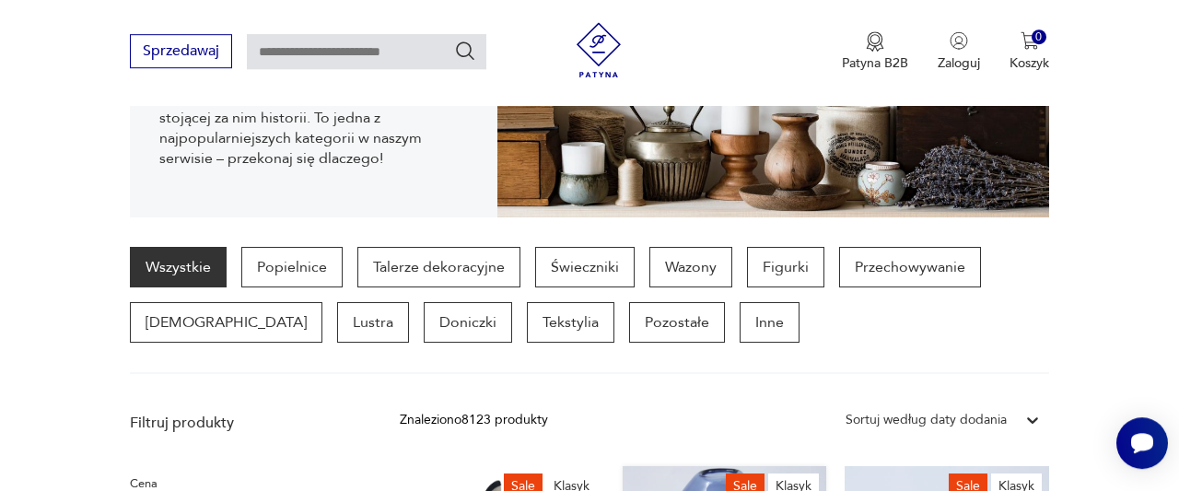
scroll to position [250, 0]
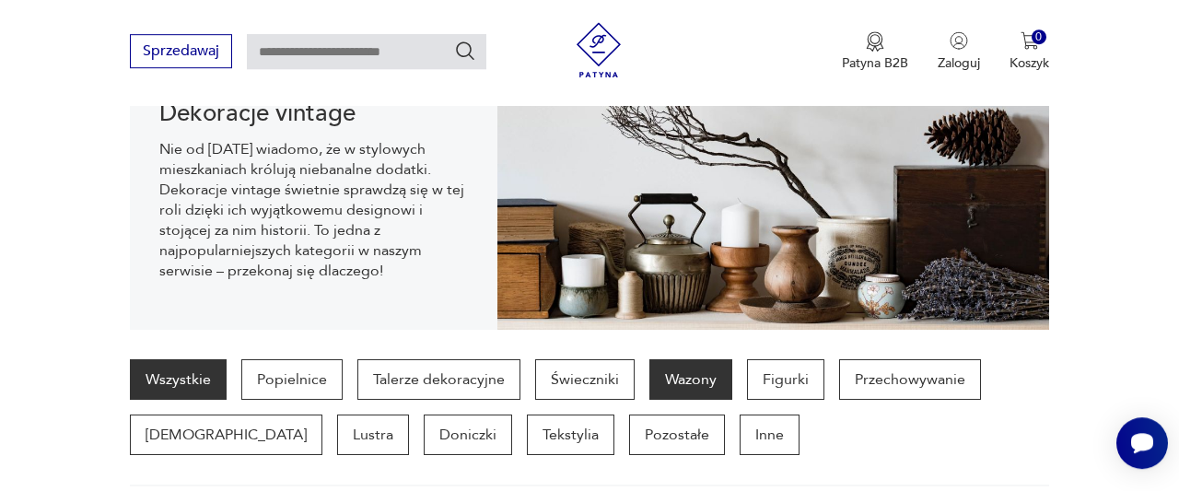
click at [680, 386] on p "Wazony" at bounding box center [690, 379] width 83 height 41
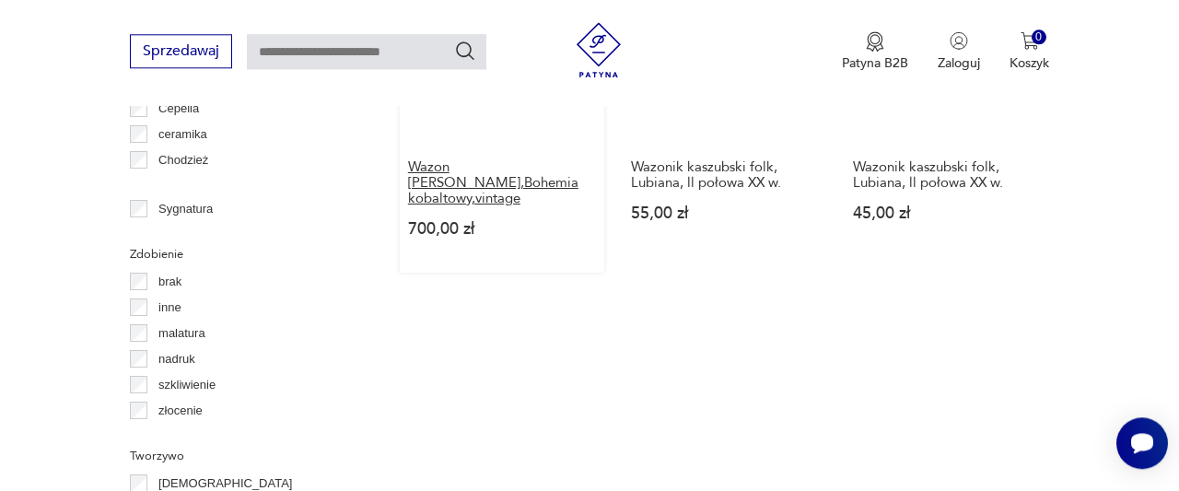
scroll to position [2042, 0]
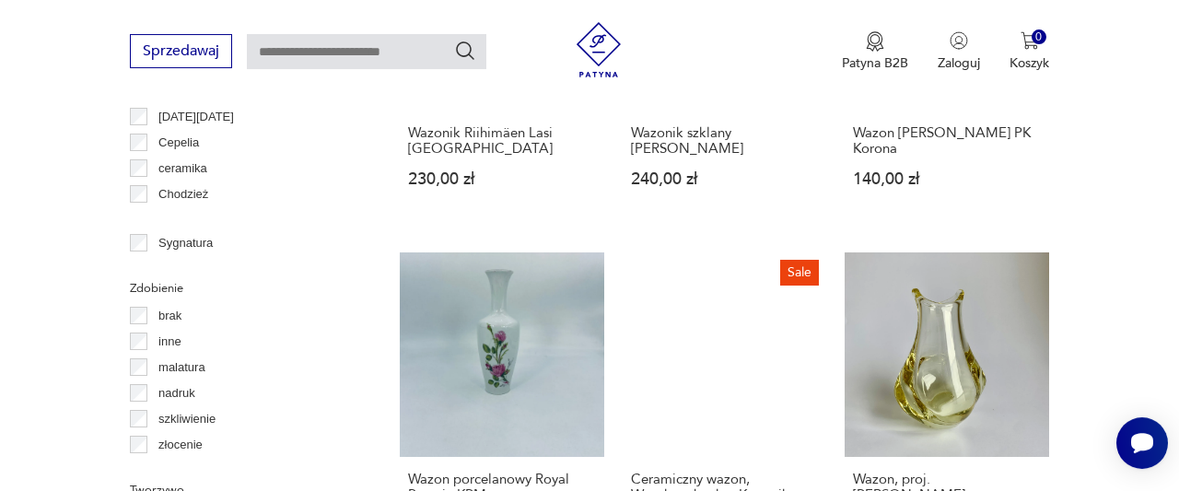
scroll to position [2042, 0]
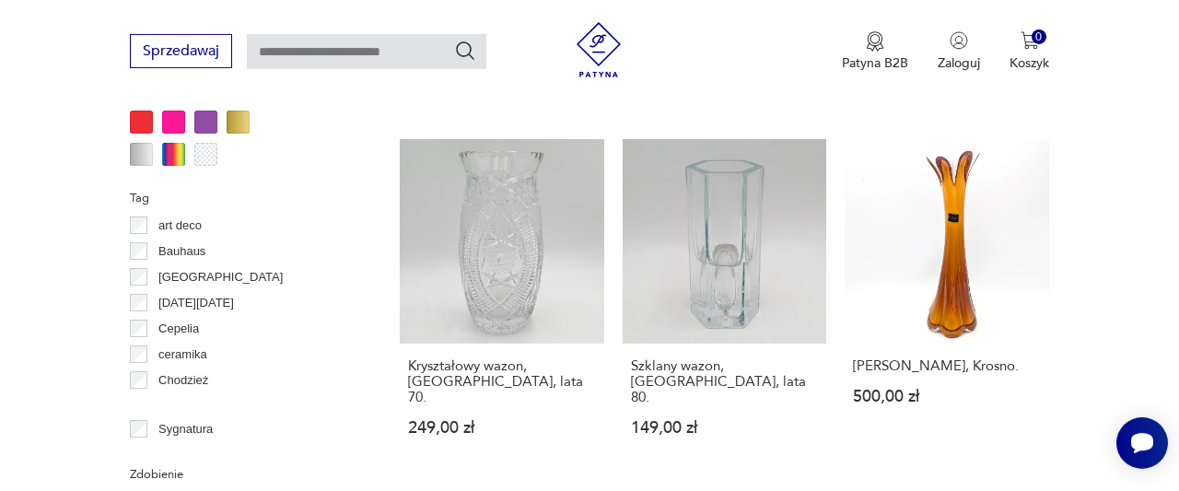
scroll to position [2042, 0]
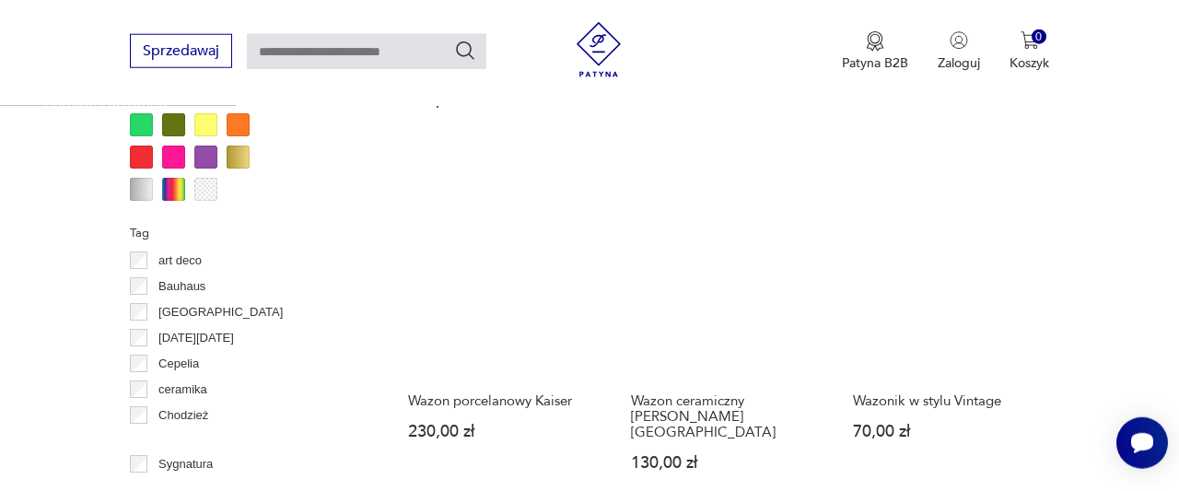
scroll to position [1932, 0]
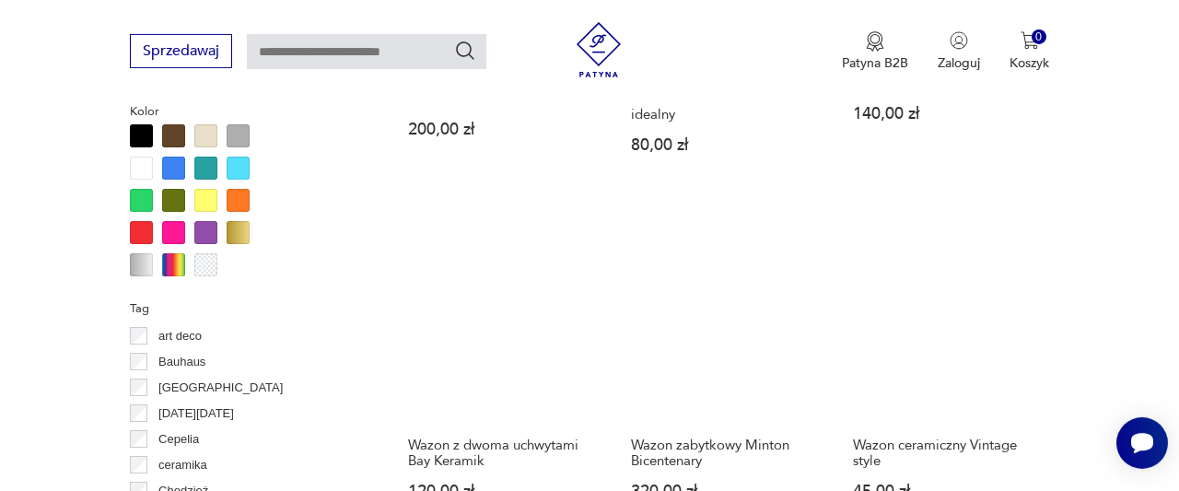
scroll to position [1932, 0]
